Goal: Task Accomplishment & Management: Complete application form

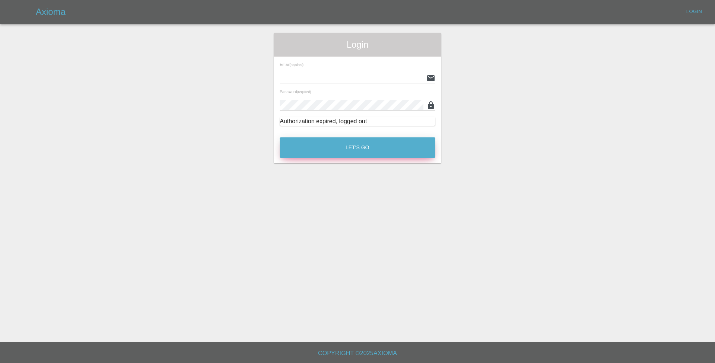
type input "[PERSON_NAME][EMAIL_ADDRESS][PERSON_NAME][PERSON_NAME][DOMAIN_NAME]"
click at [330, 148] on button "Let's Go" at bounding box center [358, 147] width 156 height 20
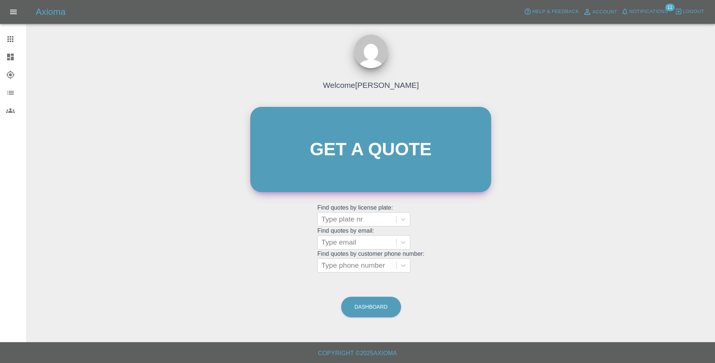
click at [333, 145] on link "Get a quote" at bounding box center [370, 149] width 241 height 85
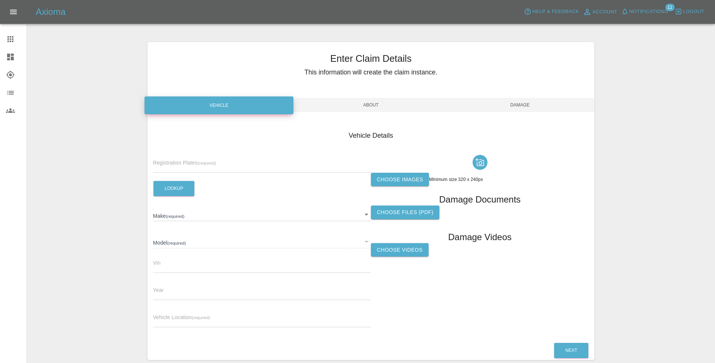
click at [190, 167] on input "text" at bounding box center [262, 167] width 218 height 11
paste input "AU63DDZ"
type input "AU63DDZ"
click at [182, 190] on button "Lookup" at bounding box center [173, 188] width 41 height 15
type input "KIA"
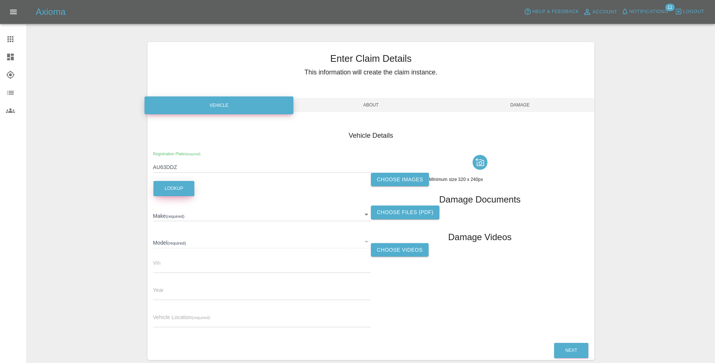
type input "RIO"
type input "[VEHICLE_IDENTIFICATION_NUMBER]"
type input "2013"
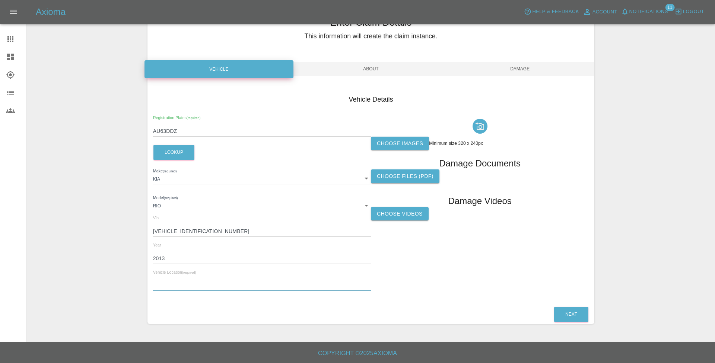
click at [210, 281] on input "text" at bounding box center [262, 285] width 218 height 11
paste input "[STREET_ADDRESS][PERSON_NAME]"
type input "[STREET_ADDRESS][PERSON_NAME]"
click at [409, 146] on label "Choose images" at bounding box center [400, 144] width 58 height 14
click at [0, 0] on input "Choose images" at bounding box center [0, 0] width 0 height 0
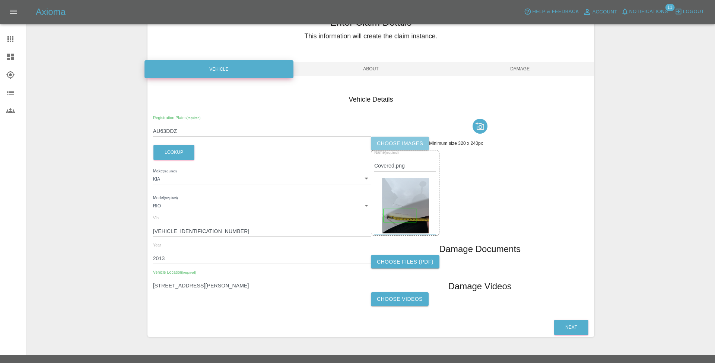
click at [406, 142] on label "Choose images" at bounding box center [400, 144] width 58 height 14
click at [0, 0] on input "Choose images" at bounding box center [0, 0] width 0 height 0
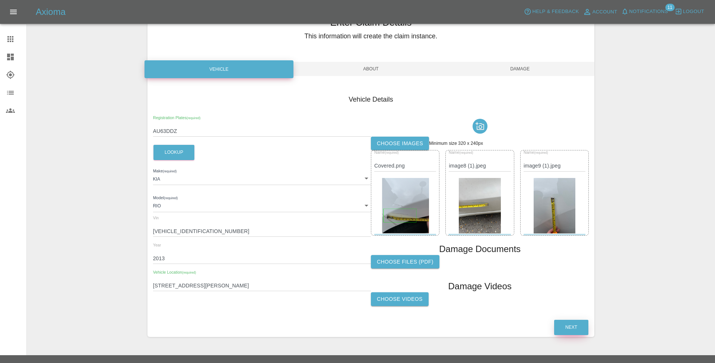
click at [569, 326] on button "Next" at bounding box center [571, 327] width 34 height 15
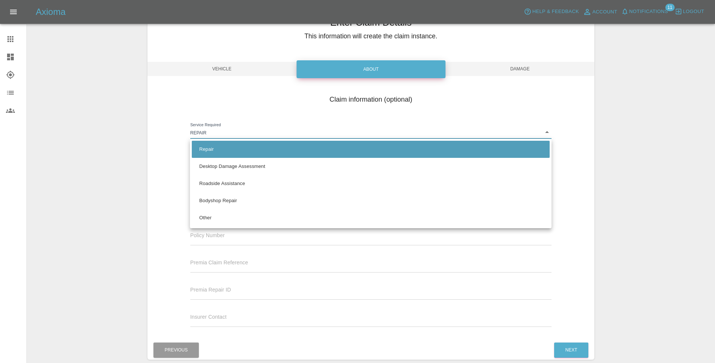
click at [437, 132] on body "Axioma Help & Feedback Account Notifications 11 Logout Claims Dashboard Explore…" at bounding box center [357, 181] width 715 height 435
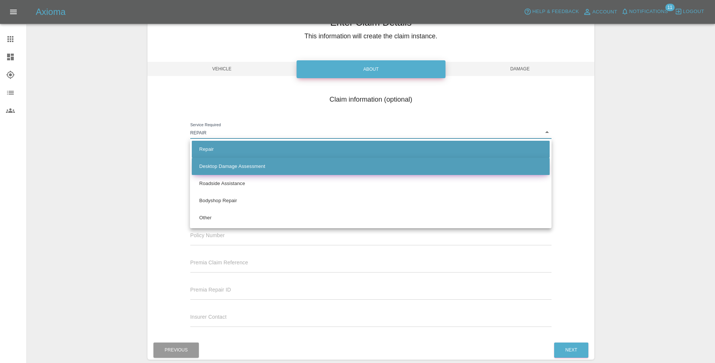
click at [394, 161] on li "Desktop Damage Assessment" at bounding box center [371, 166] width 358 height 17
type input "assessment"
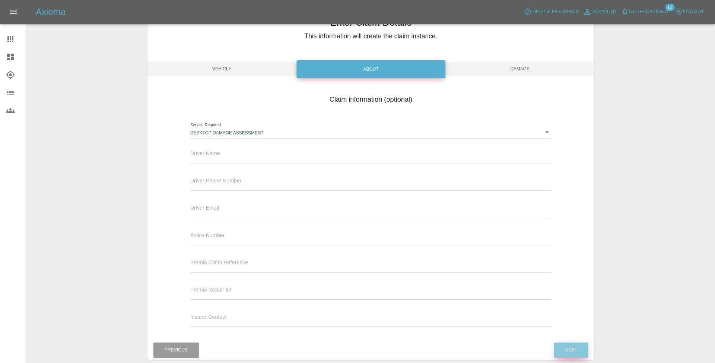
click at [571, 345] on button "Next" at bounding box center [571, 350] width 34 height 15
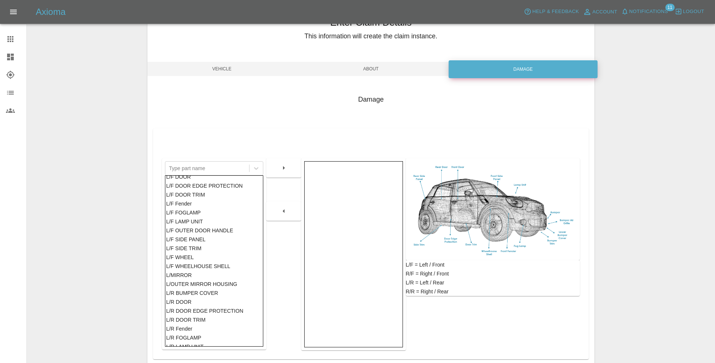
scroll to position [74, 0]
click at [187, 241] on div "L/F SIDE PANEL" at bounding box center [214, 241] width 96 height 9
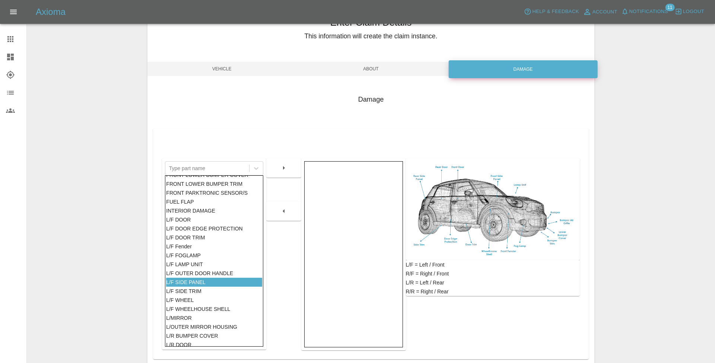
scroll to position [32, 0]
click at [187, 221] on div "L/F DOOR" at bounding box center [214, 220] width 96 height 9
click at [191, 256] on div "L/F FOGLAMP" at bounding box center [214, 256] width 96 height 9
click at [188, 219] on div "L/F DOOR" at bounding box center [214, 220] width 96 height 9
click at [288, 171] on icon "button" at bounding box center [283, 168] width 9 height 9
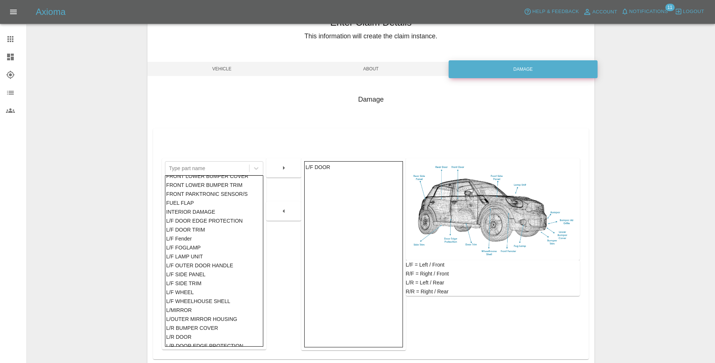
click at [185, 273] on div "L/F SIDE PANEL" at bounding box center [214, 274] width 96 height 9
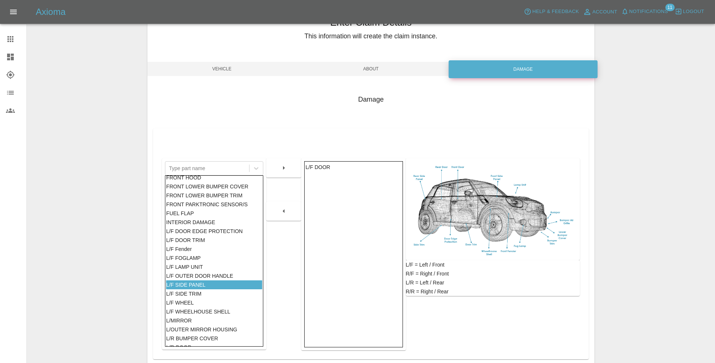
scroll to position [19, 0]
click at [280, 172] on icon "button" at bounding box center [283, 168] width 9 height 9
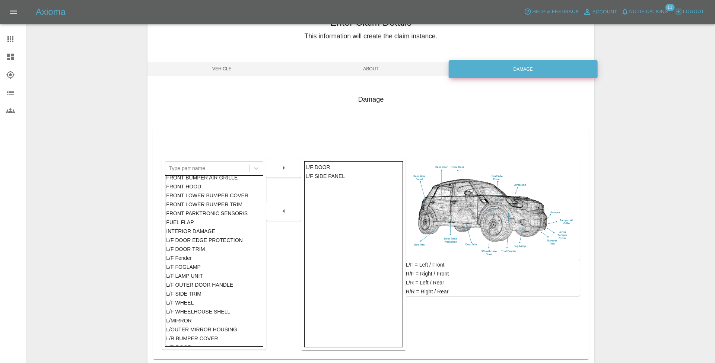
scroll to position [12, 0]
click at [185, 259] on div "L/F Fender" at bounding box center [214, 258] width 96 height 9
click at [283, 169] on icon "button" at bounding box center [283, 168] width 9 height 9
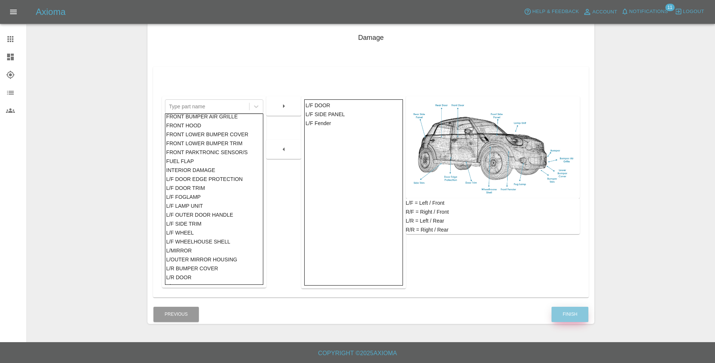
click at [575, 317] on button "Finish" at bounding box center [570, 314] width 37 height 15
